Goal: Information Seeking & Learning: Check status

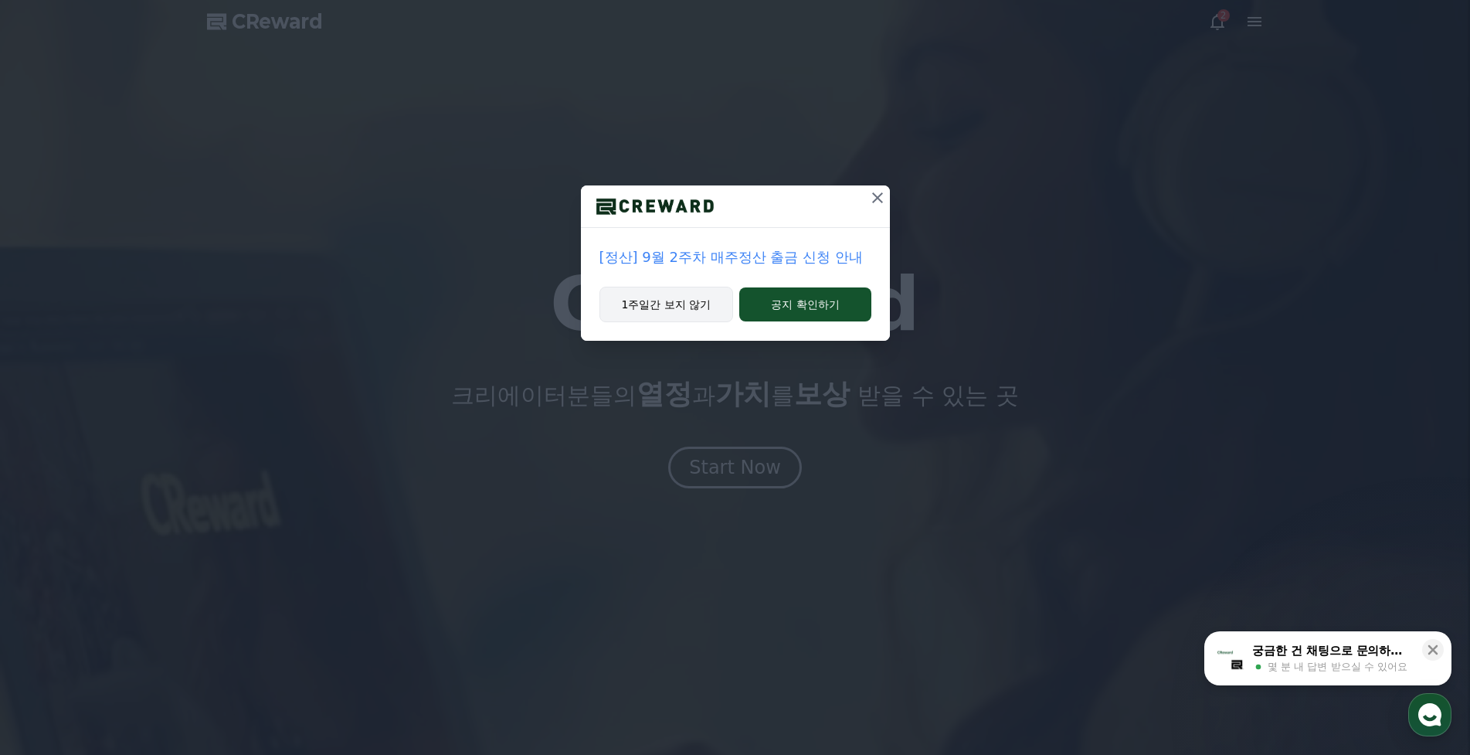
click at [695, 306] on button "1주일간 보지 않기" at bounding box center [667, 305] width 134 height 36
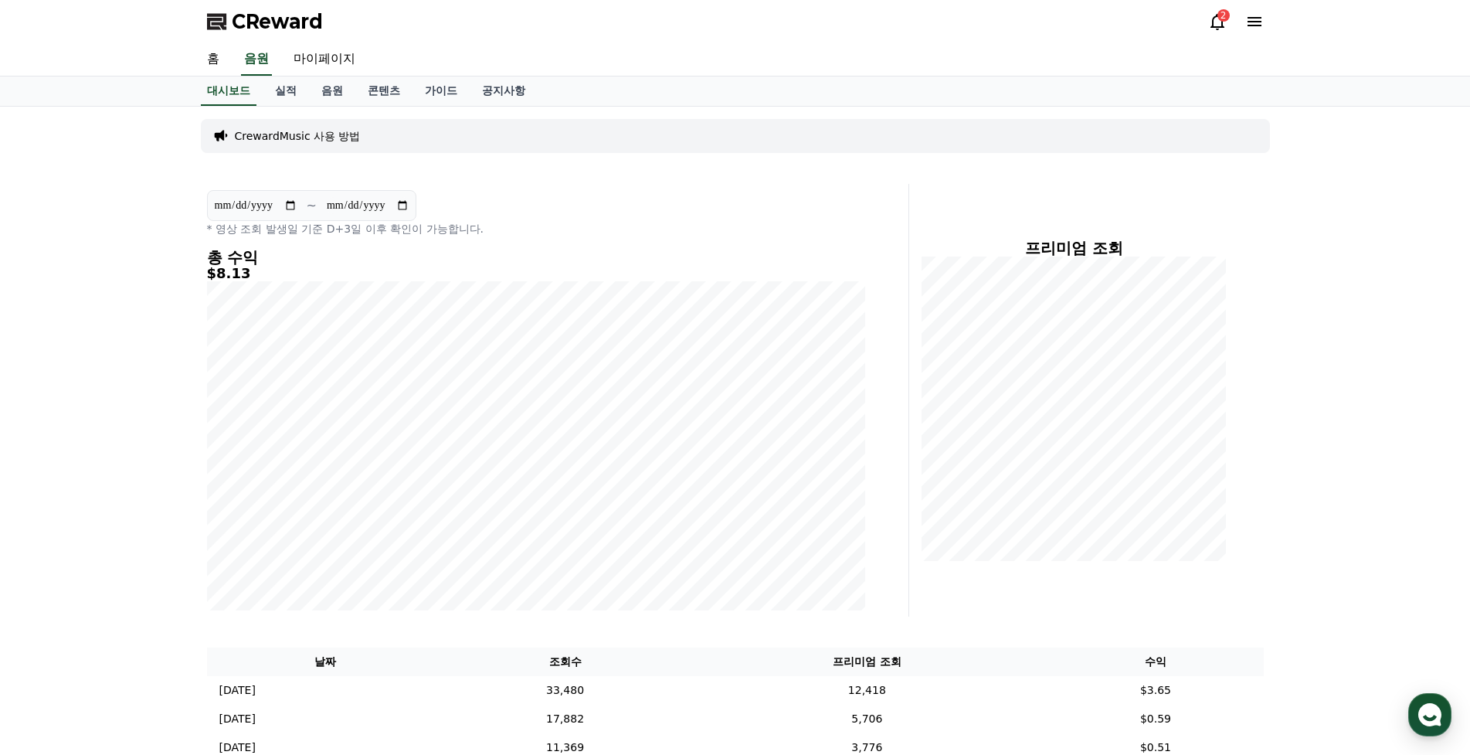
click at [1370, 365] on div "**********" at bounding box center [735, 731] width 1470 height 1249
click at [1209, 25] on icon at bounding box center [1218, 21] width 19 height 19
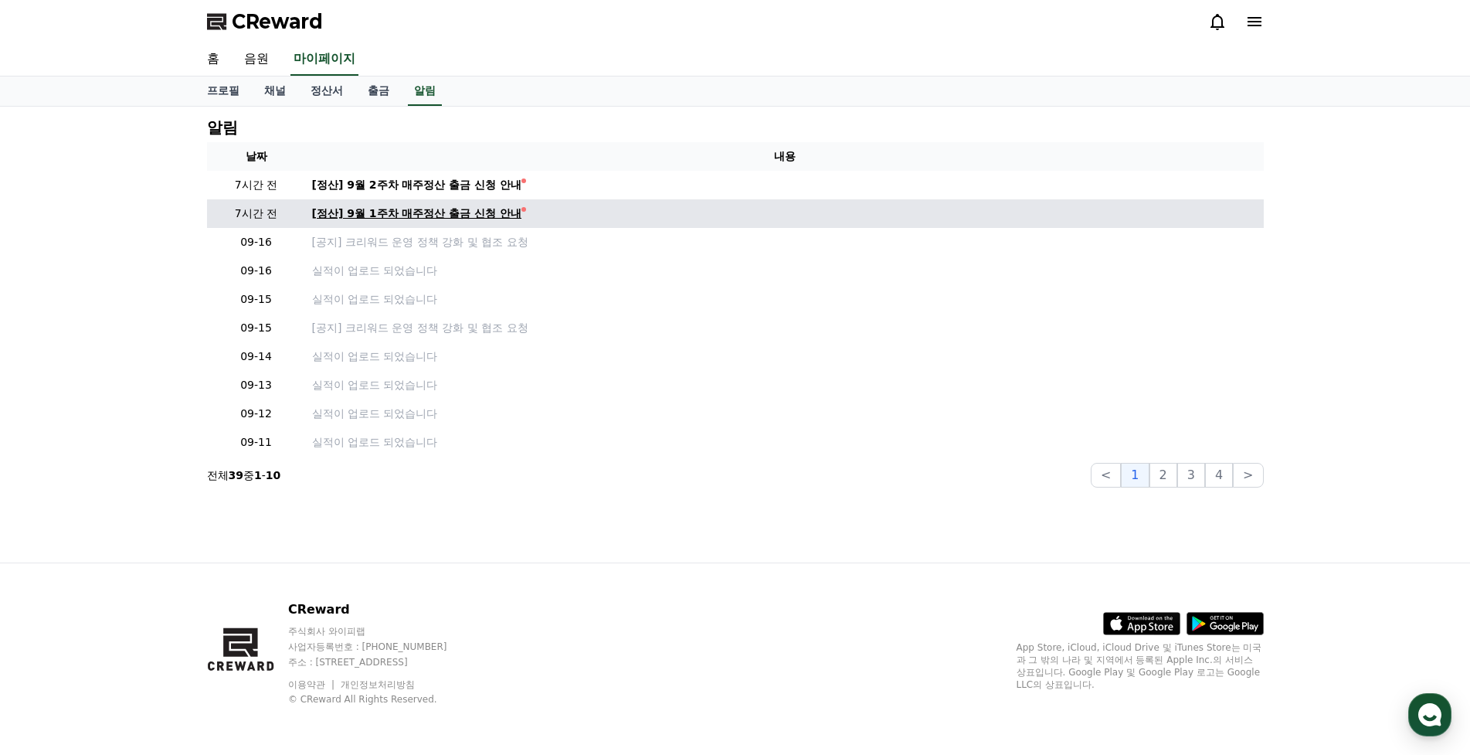
click at [410, 215] on div "[정산] 9월 1주차 매주정산 출금 신청 안내" at bounding box center [417, 214] width 210 height 16
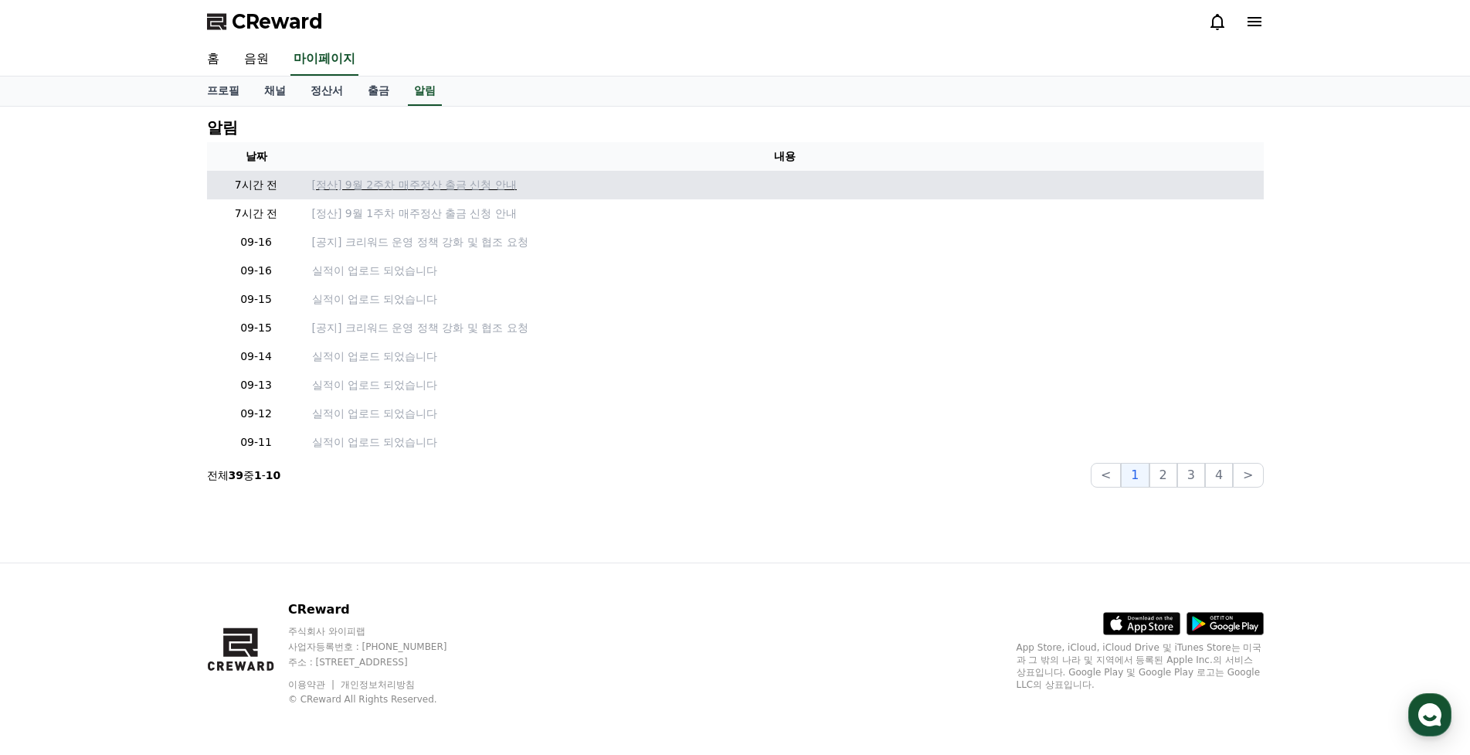
click at [454, 185] on p "[정산] 9월 2주차 매주정산 출금 신청 안내" at bounding box center [785, 185] width 946 height 16
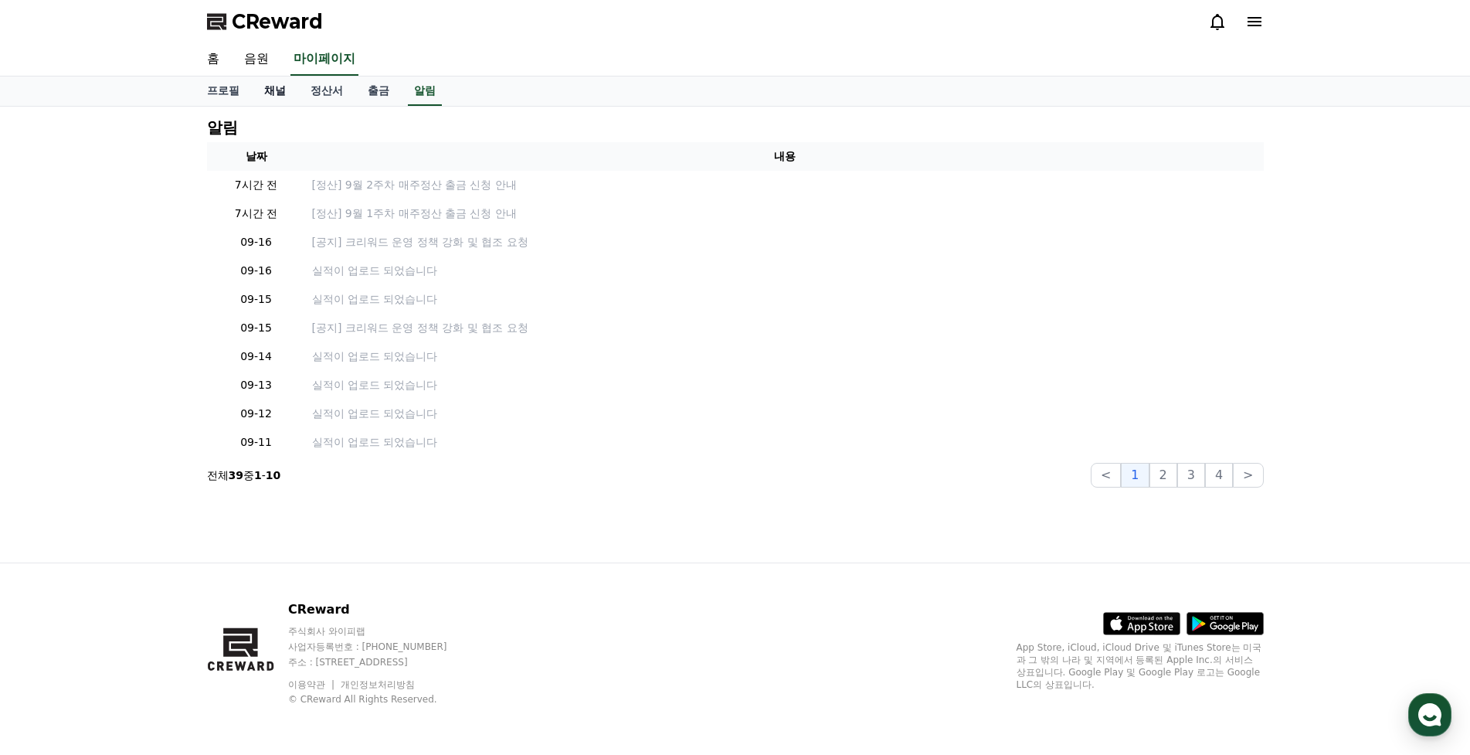
click at [268, 97] on link "채널" at bounding box center [275, 90] width 46 height 29
